Goal: Task Accomplishment & Management: Use online tool/utility

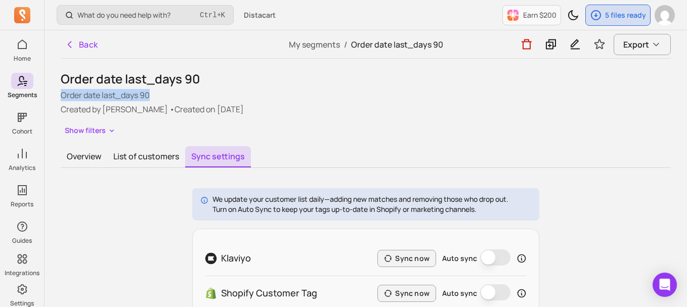
drag, startPoint x: 57, startPoint y: 91, endPoint x: 155, endPoint y: 94, distance: 98.7
click at [155, 94] on div "Back My segments / Order date last_days 90 Export Order date last_days 90 Order…" at bounding box center [366, 223] width 642 height 387
copy p "Order date last_days 90"
click at [90, 161] on button "Overview" at bounding box center [84, 156] width 47 height 21
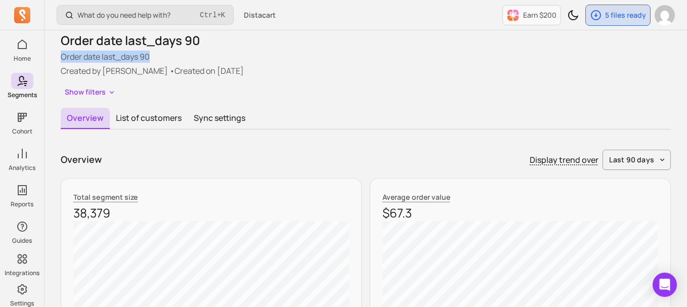
scroll to position [39, 0]
click at [158, 118] on button "List of customers" at bounding box center [149, 117] width 78 height 21
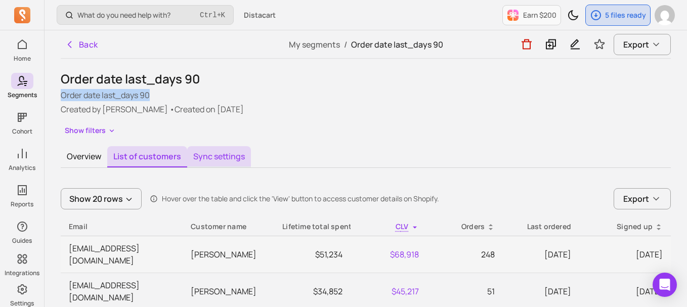
click at [225, 158] on button "Sync settings" at bounding box center [219, 156] width 64 height 21
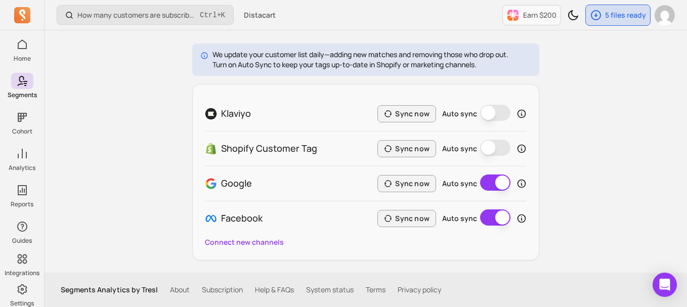
scroll to position [144, 0]
click at [406, 179] on button "Sync now" at bounding box center [406, 184] width 59 height 17
click at [415, 219] on button "Sync now" at bounding box center [406, 218] width 59 height 17
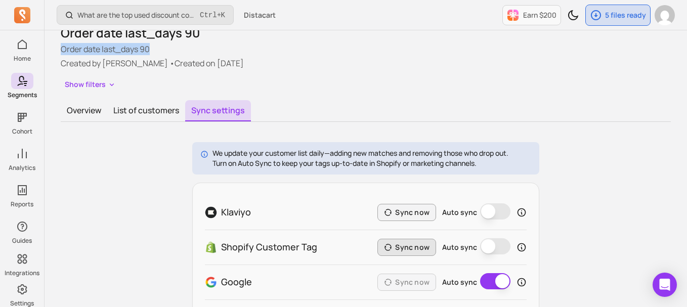
scroll to position [0, 0]
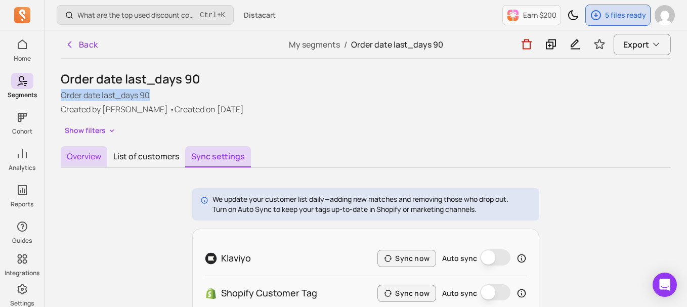
click at [75, 162] on button "Overview" at bounding box center [84, 156] width 47 height 21
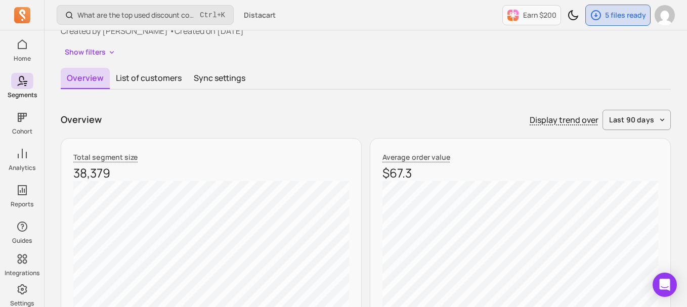
scroll to position [80, 0]
